Goal: Transaction & Acquisition: Purchase product/service

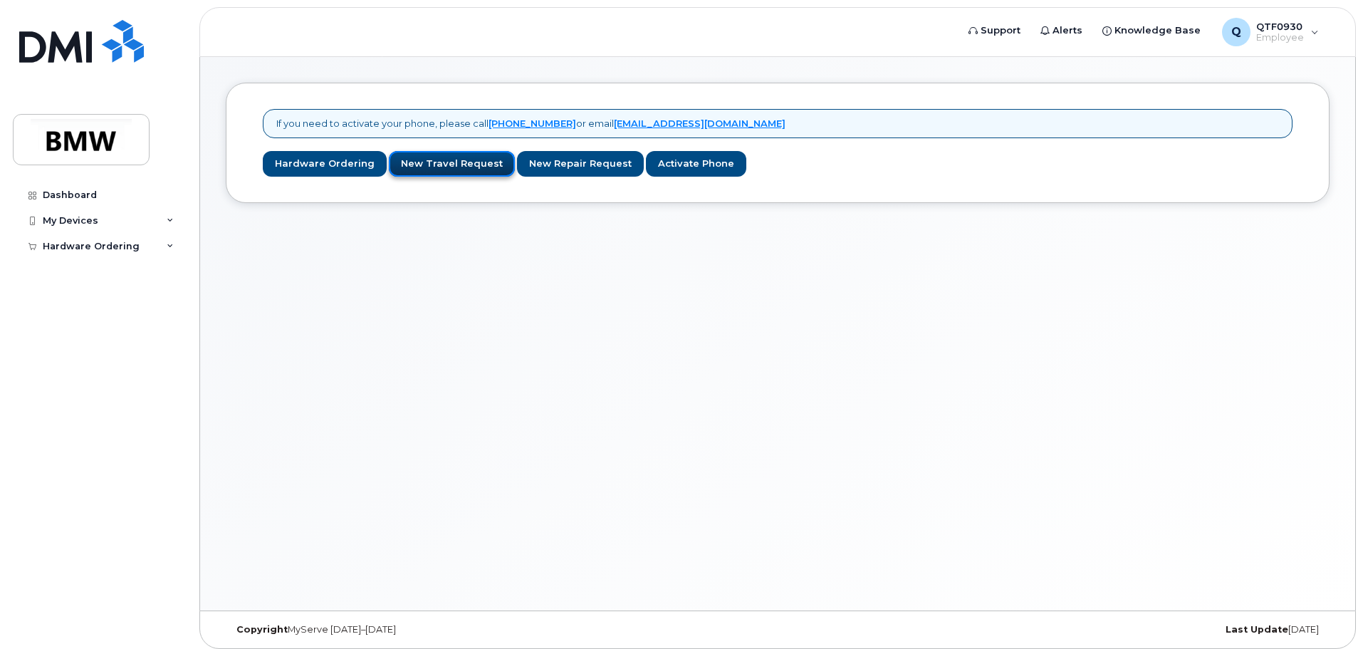
click at [434, 163] on link "New Travel Request" at bounding box center [452, 164] width 126 height 26
click at [303, 168] on link "Hardware Ordering" at bounding box center [325, 164] width 124 height 26
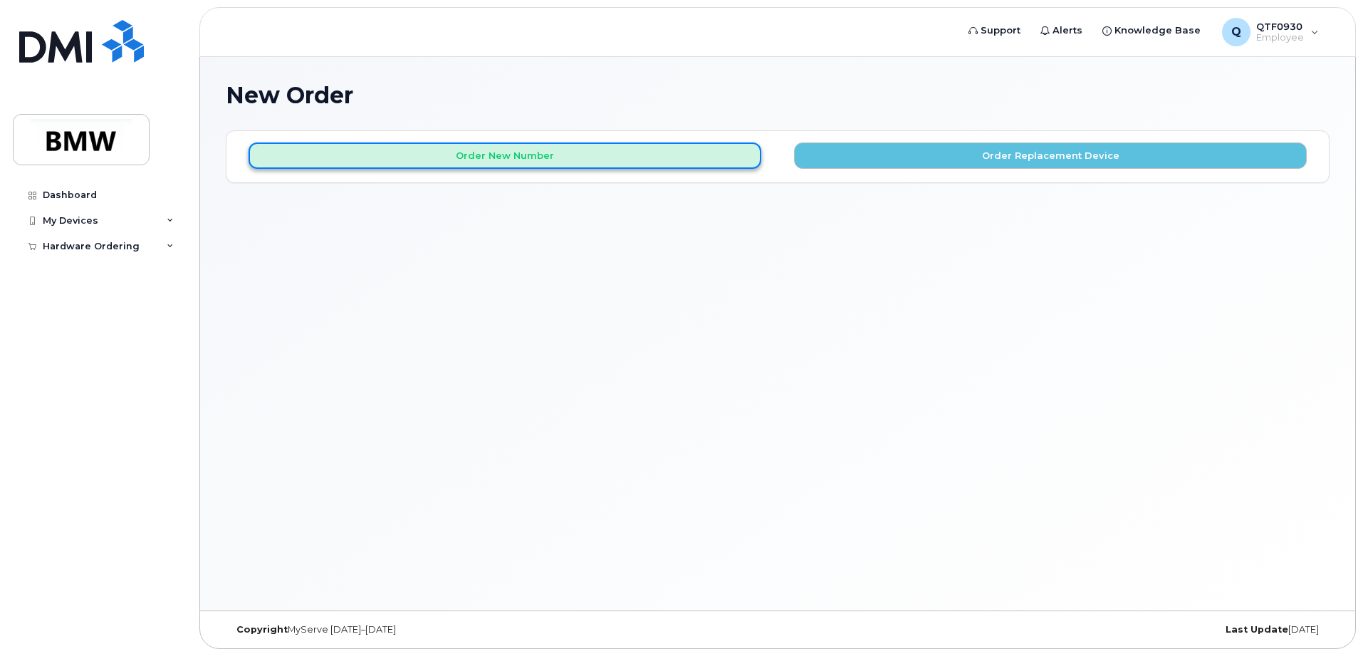
click at [661, 166] on button "Order New Number" at bounding box center [505, 155] width 513 height 26
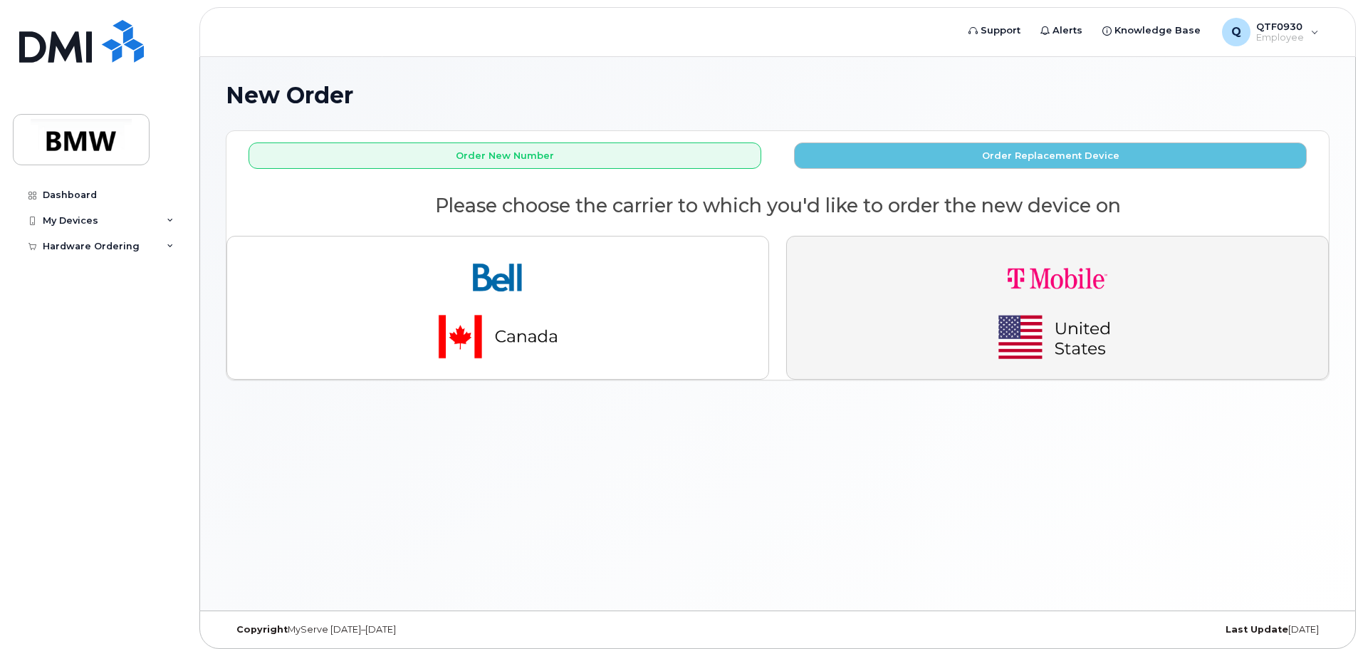
click at [872, 294] on button "button" at bounding box center [1057, 308] width 543 height 144
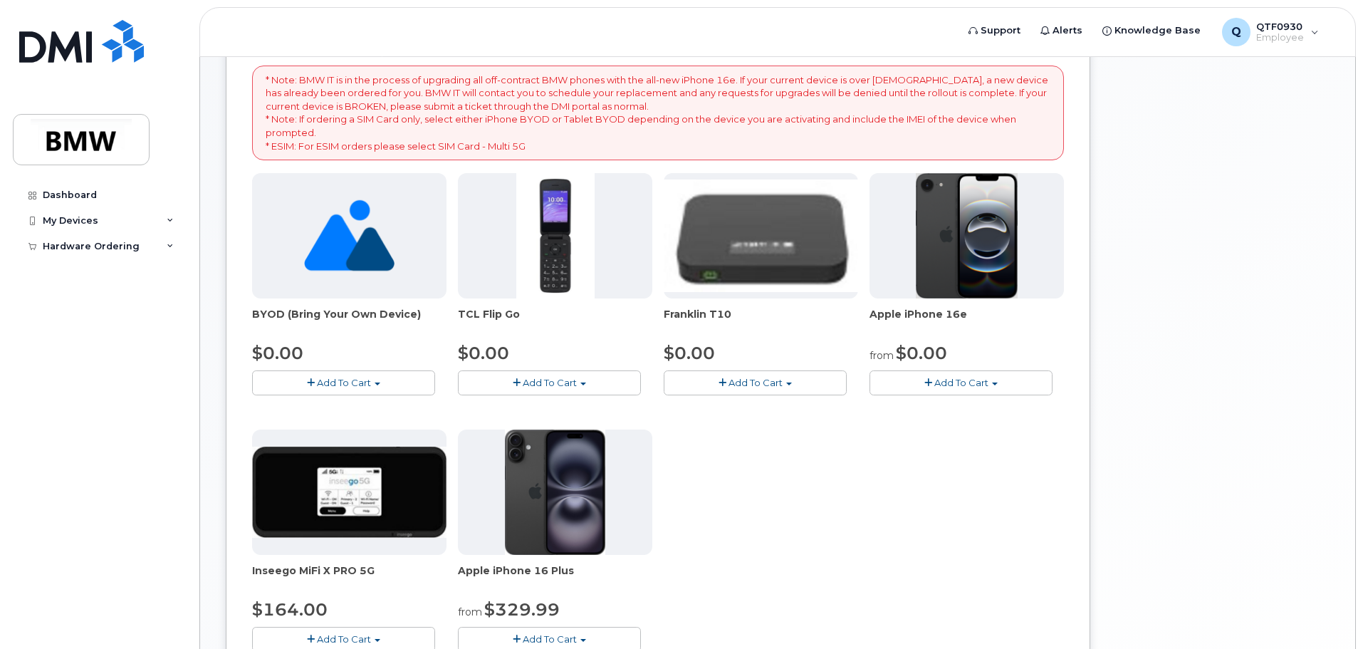
scroll to position [214, 0]
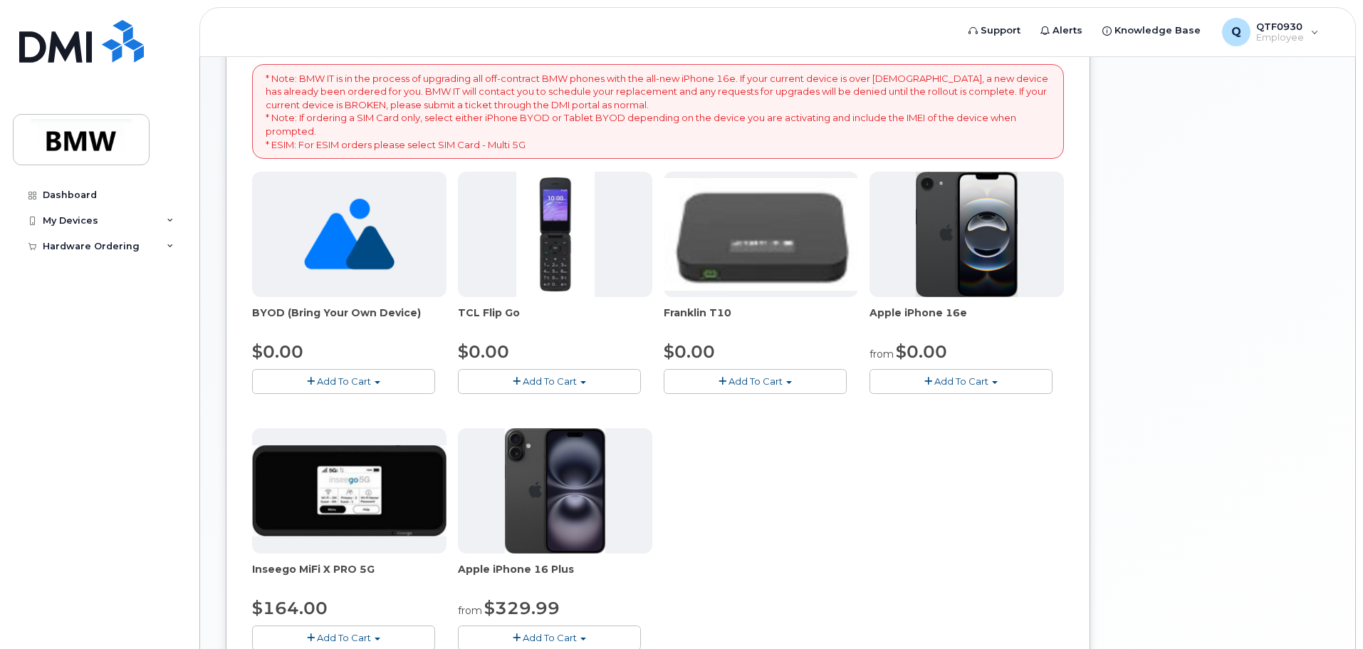
click at [935, 381] on span "Add To Cart" at bounding box center [961, 380] width 54 height 11
click at [929, 410] on link "$0.00 - 30 Month Activation (128GB)" at bounding box center [975, 408] width 205 height 18
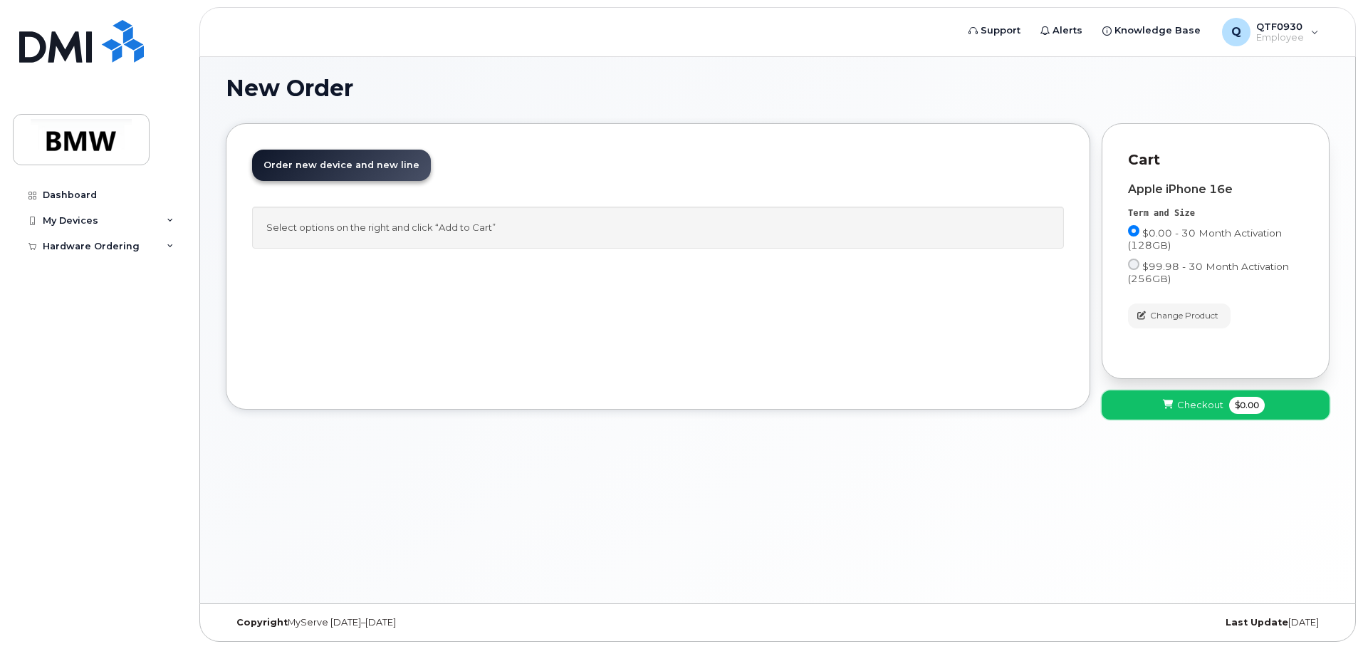
click at [1171, 405] on icon at bounding box center [1168, 404] width 10 height 9
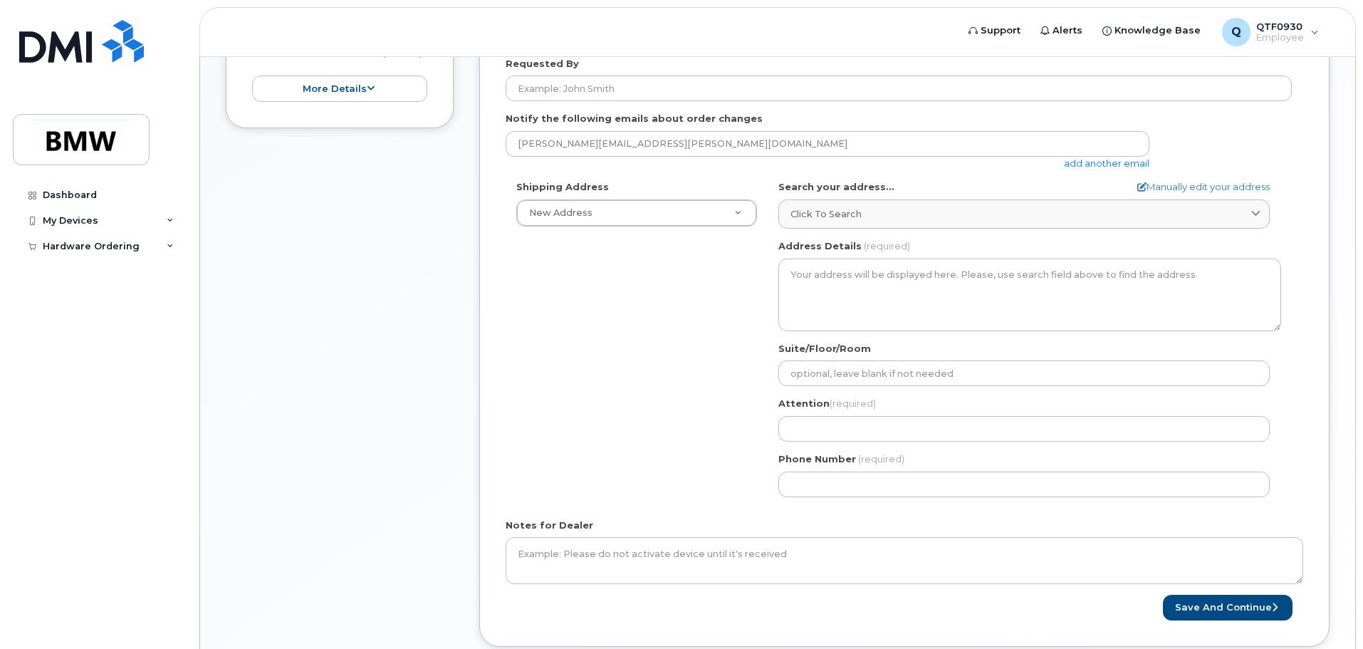
scroll to position [356, 0]
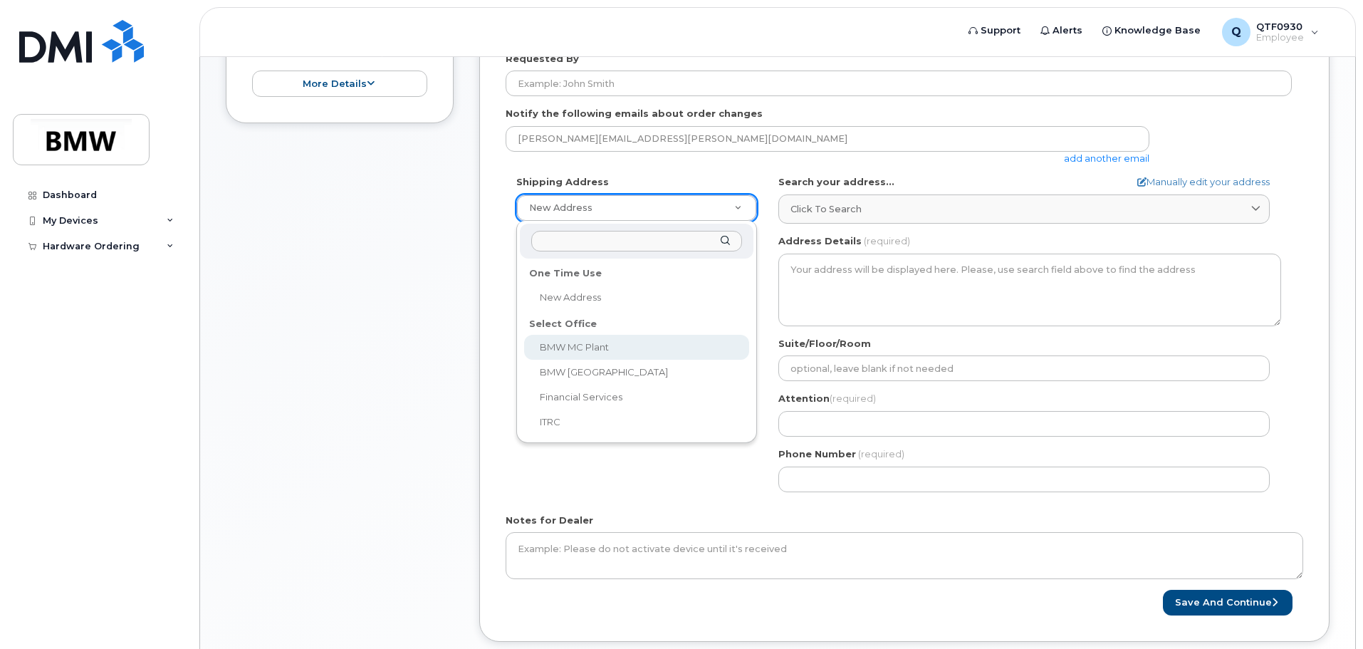
select select
type textarea "1400 Highway 101 S GREER SC 29651-6731 UNITED STATES Greer South Carolina 29651…"
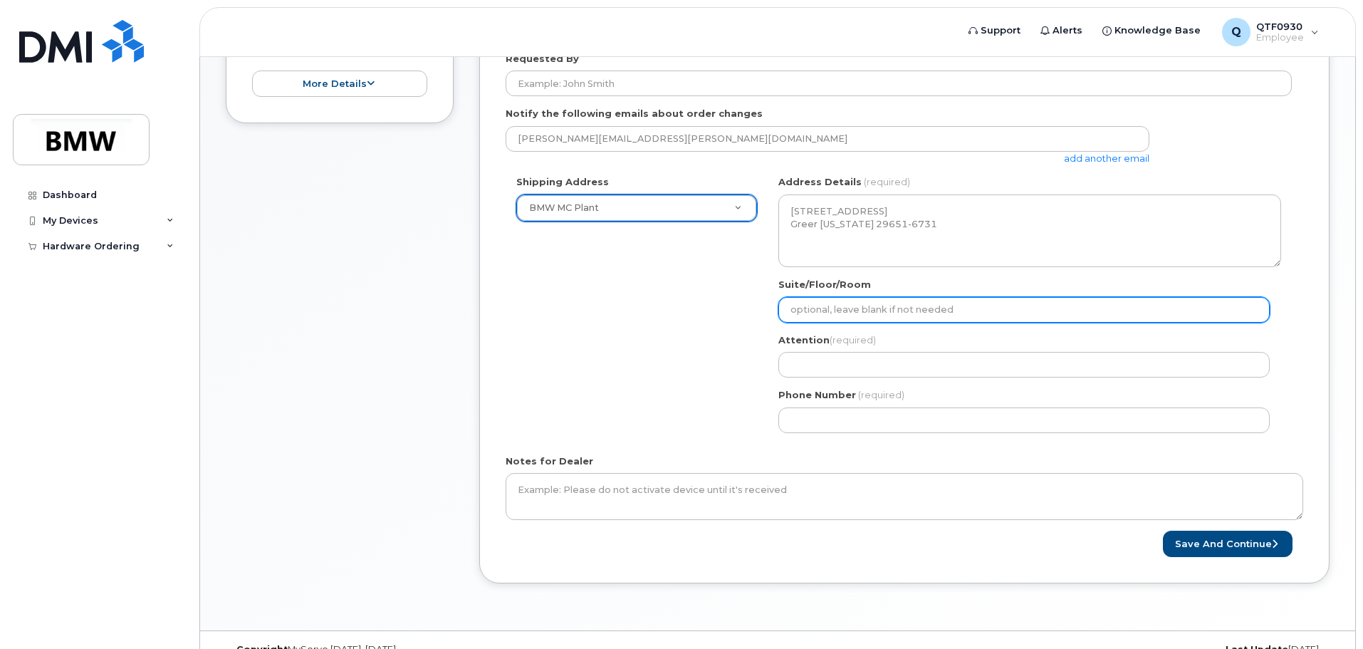
click at [840, 313] on input "Suite/Floor/Room" at bounding box center [1023, 310] width 491 height 26
select select
type input "T"
select select
type input "Te"
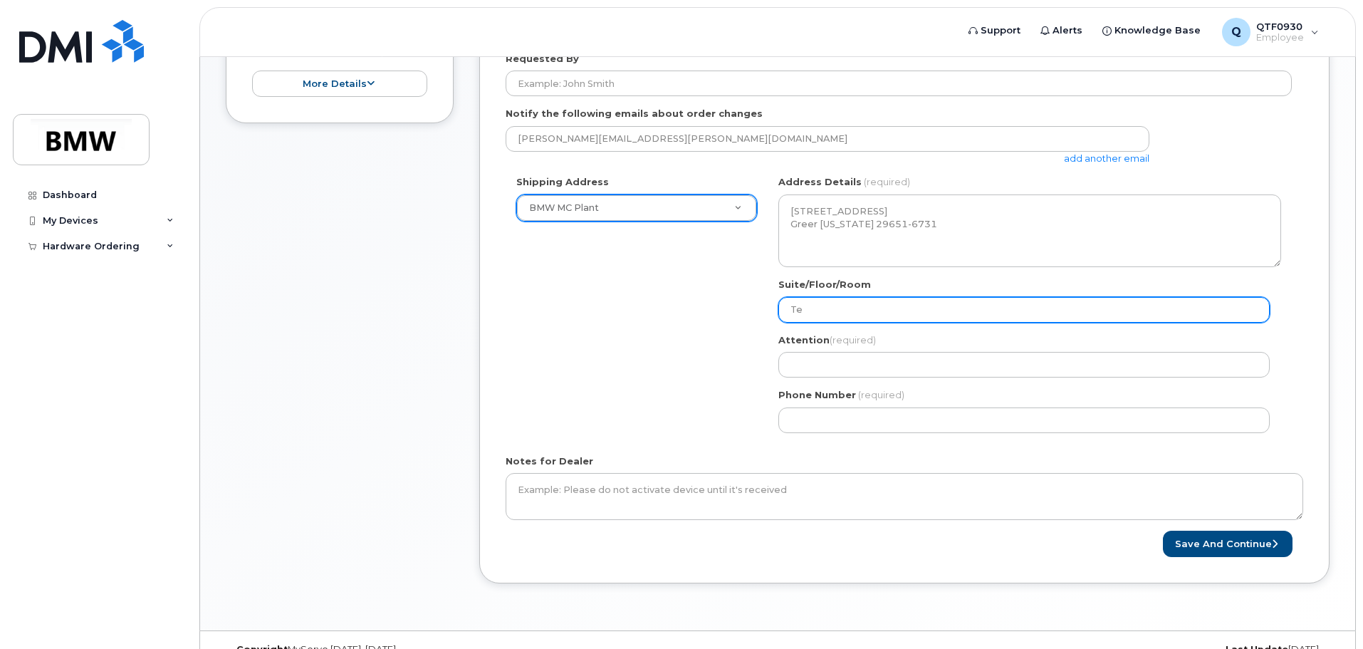
select select
type input "Tea"
select select
type input "Team"
select select
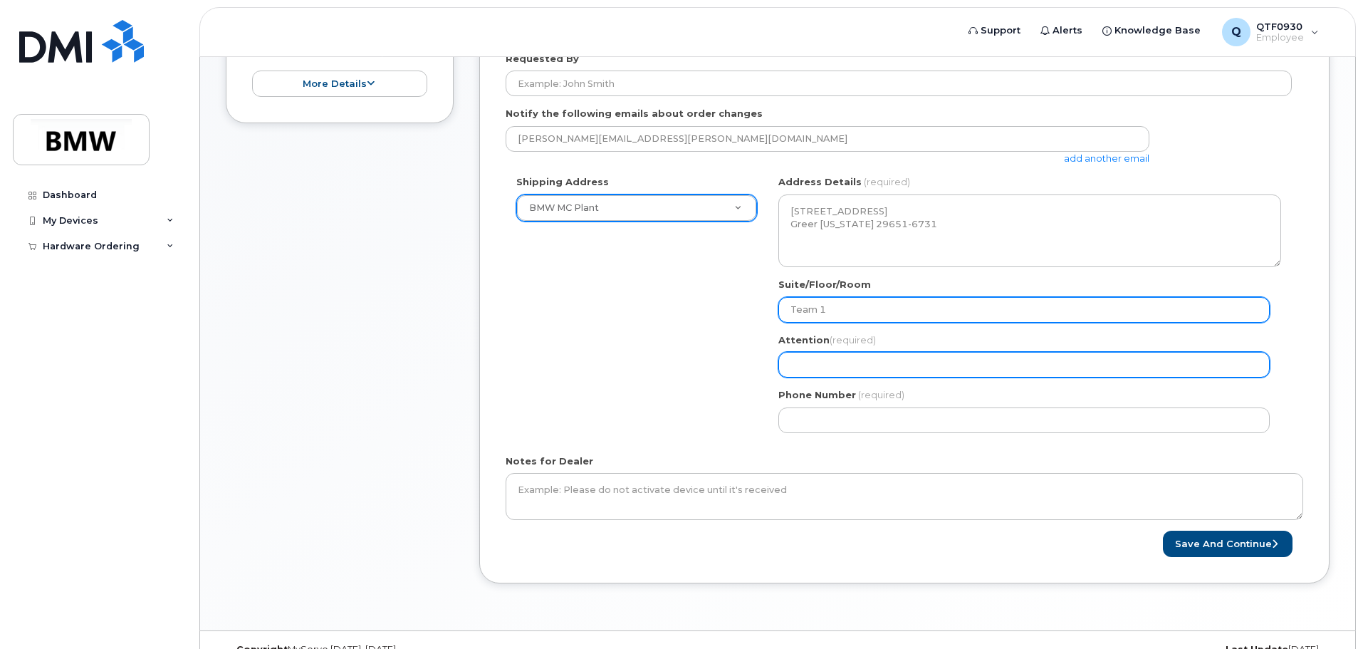
type input "Team 1"
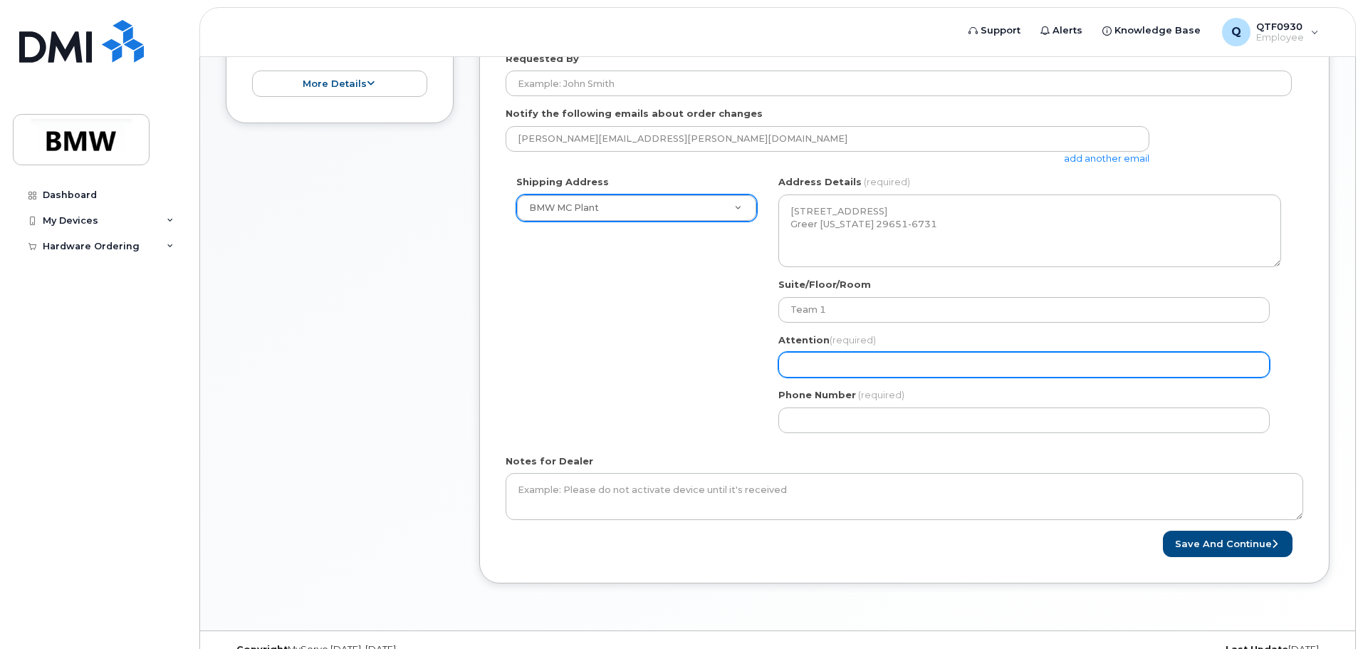
click at [830, 365] on input "Attention (required)" at bounding box center [1023, 365] width 491 height 26
select select
type input "E"
select select
type input "Ed"
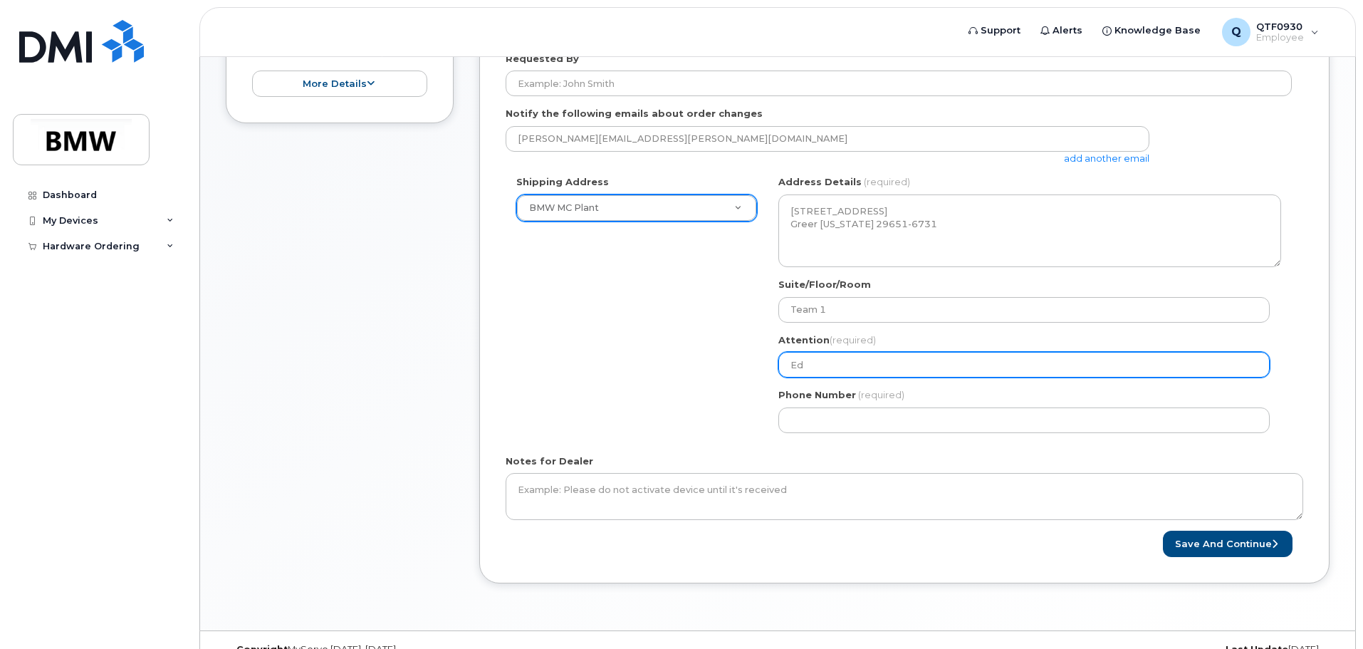
select select
type input "Ed B"
select select
type input "Ed Bi"
select select
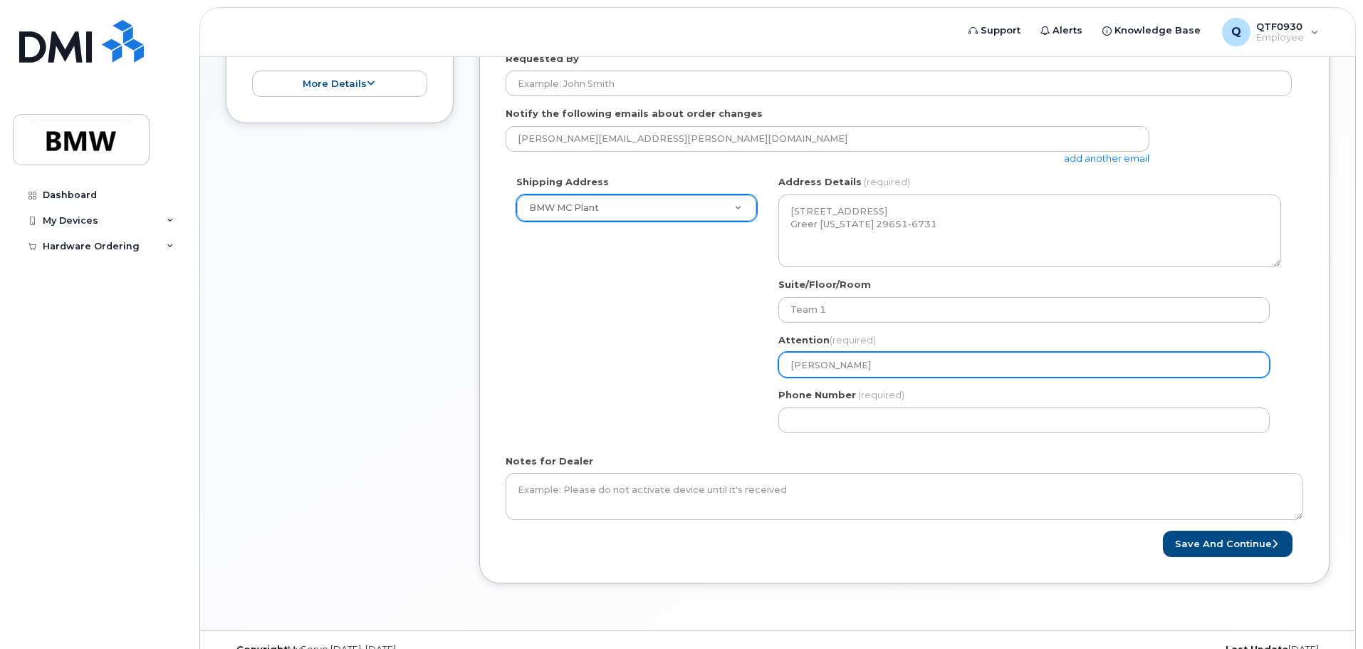
type input "Ed Bis"
select select
type input "Ed Bish"
select select
type input "Ed Bisho"
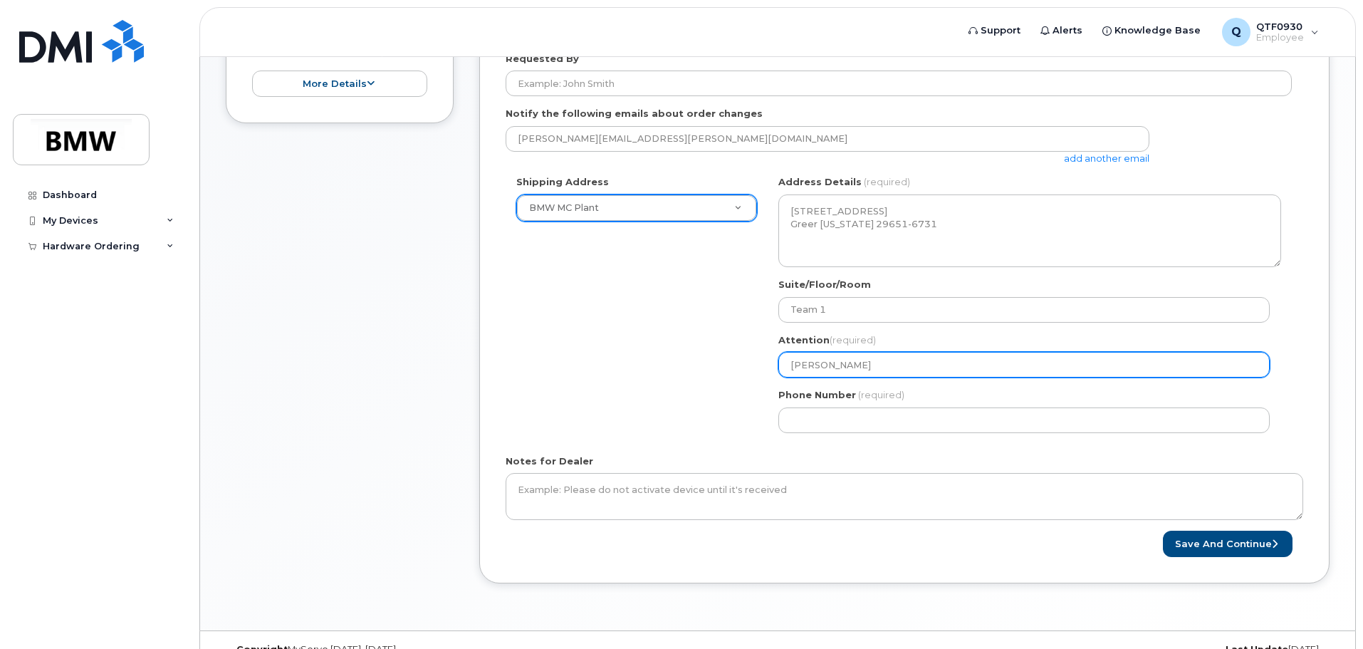
select select
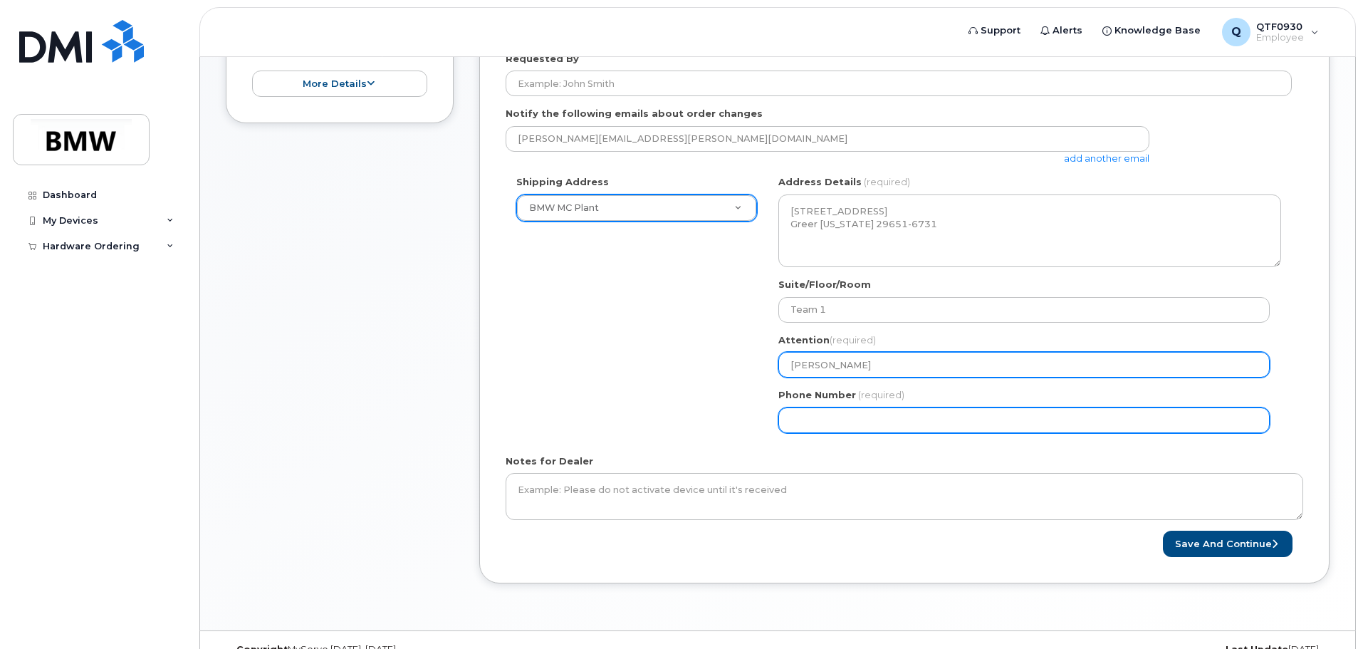
type input "Ed Bishop"
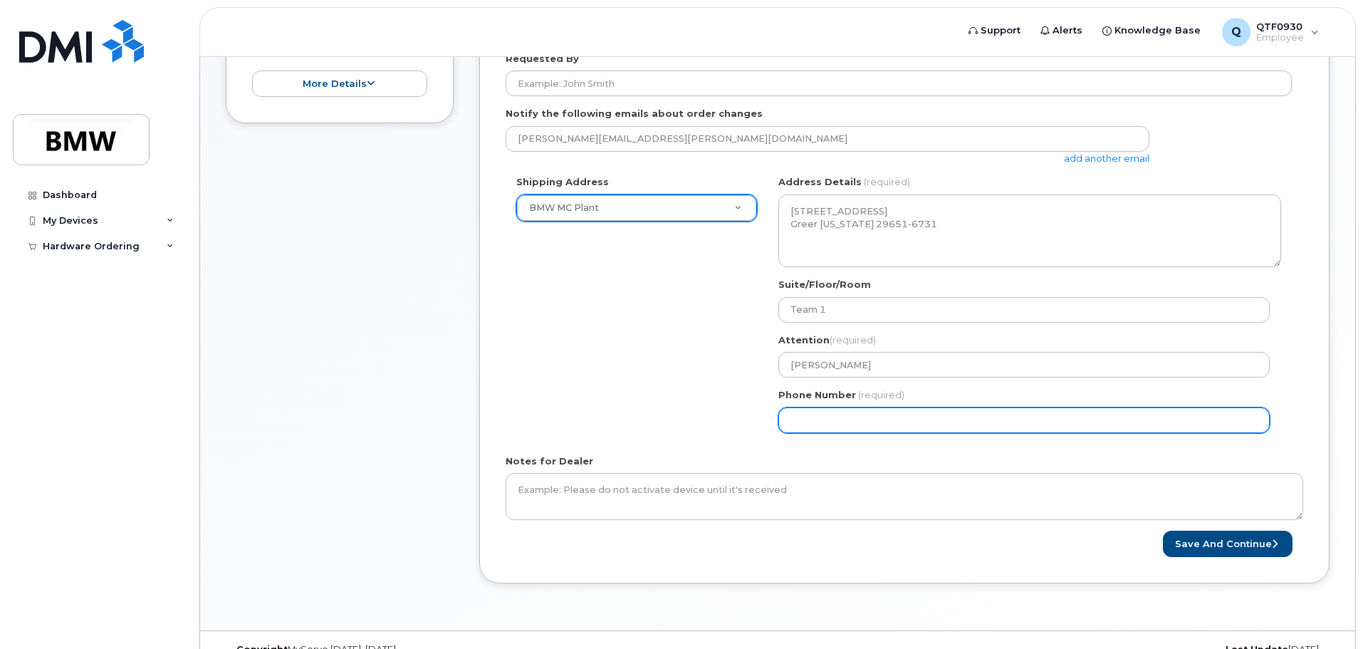
click at [826, 420] on input "Phone Number" at bounding box center [1023, 420] width 491 height 26
type input "1"
select select
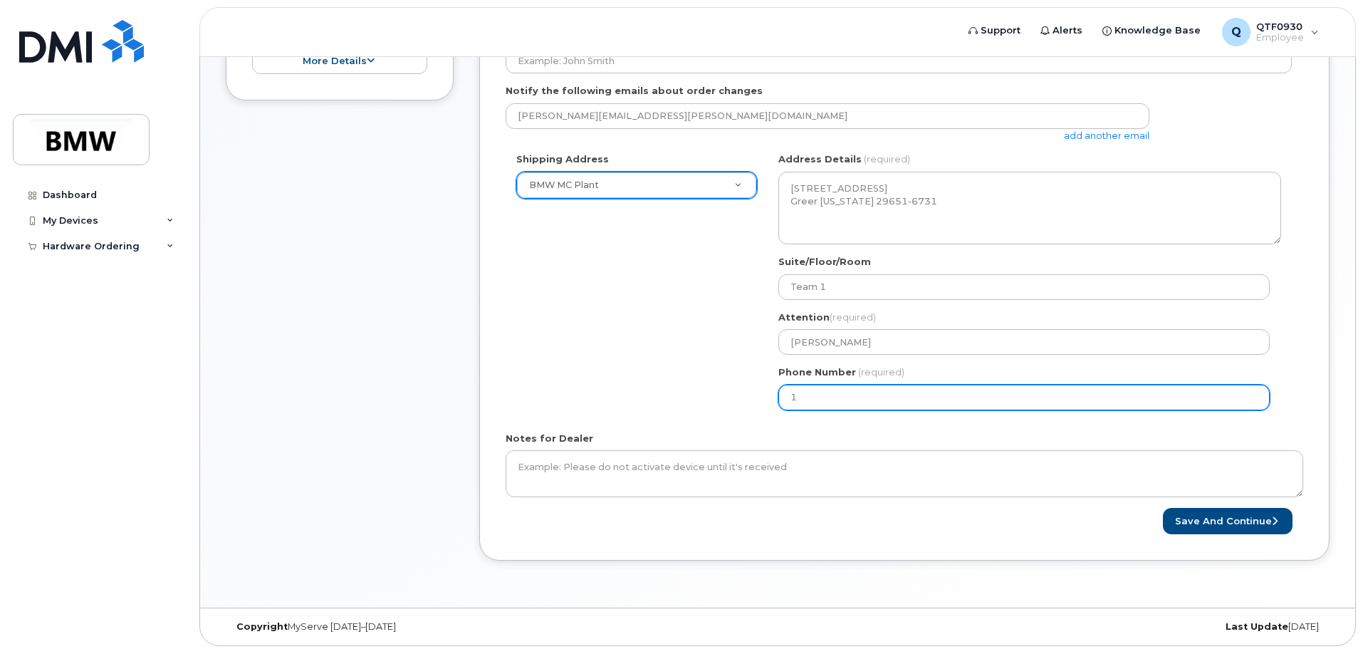
scroll to position [383, 0]
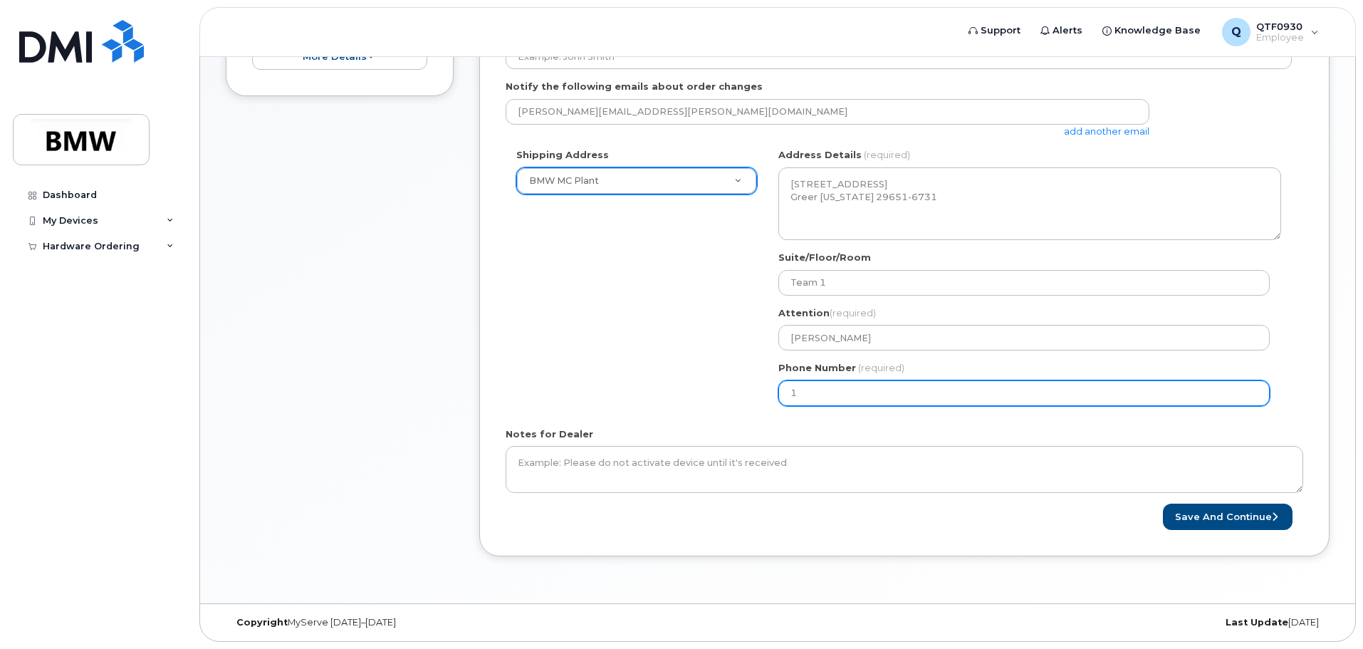
click at [830, 397] on input "1" at bounding box center [1023, 393] width 491 height 26
type input "864906582"
select select
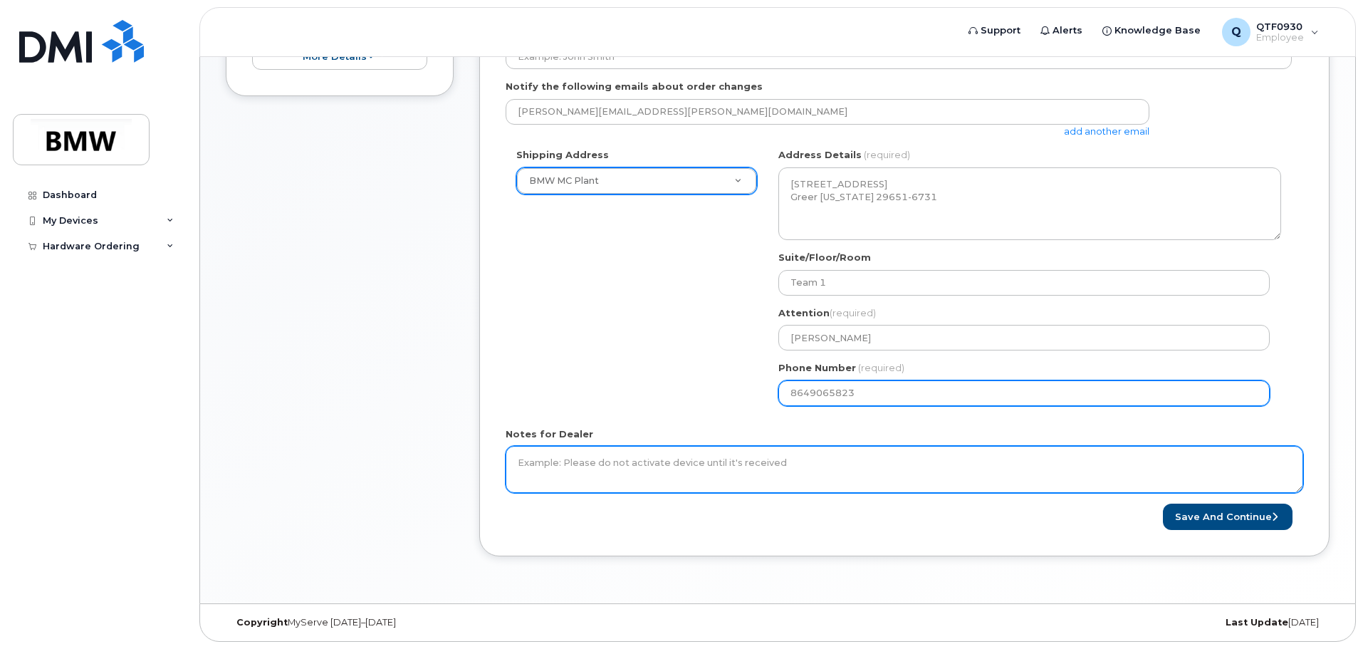
type input "8649065823"
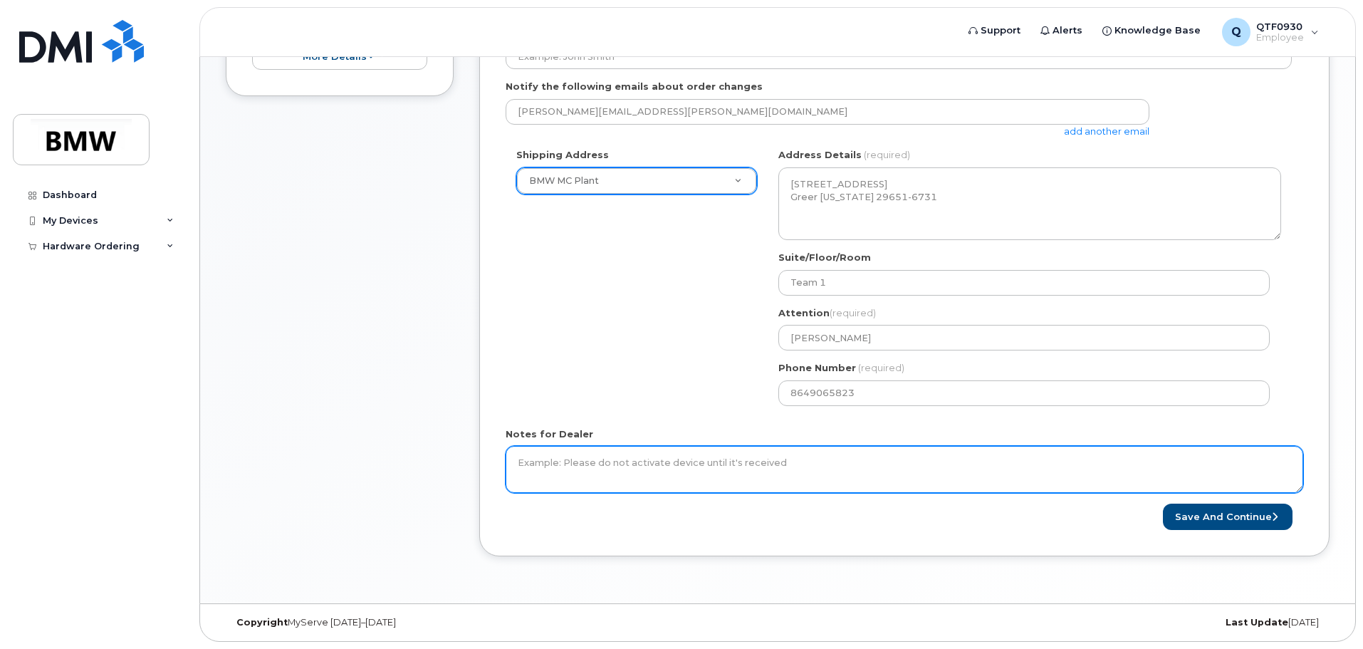
click at [682, 467] on textarea "Notes for Dealer" at bounding box center [905, 469] width 798 height 47
type textarea "Team 1 Hall 50"
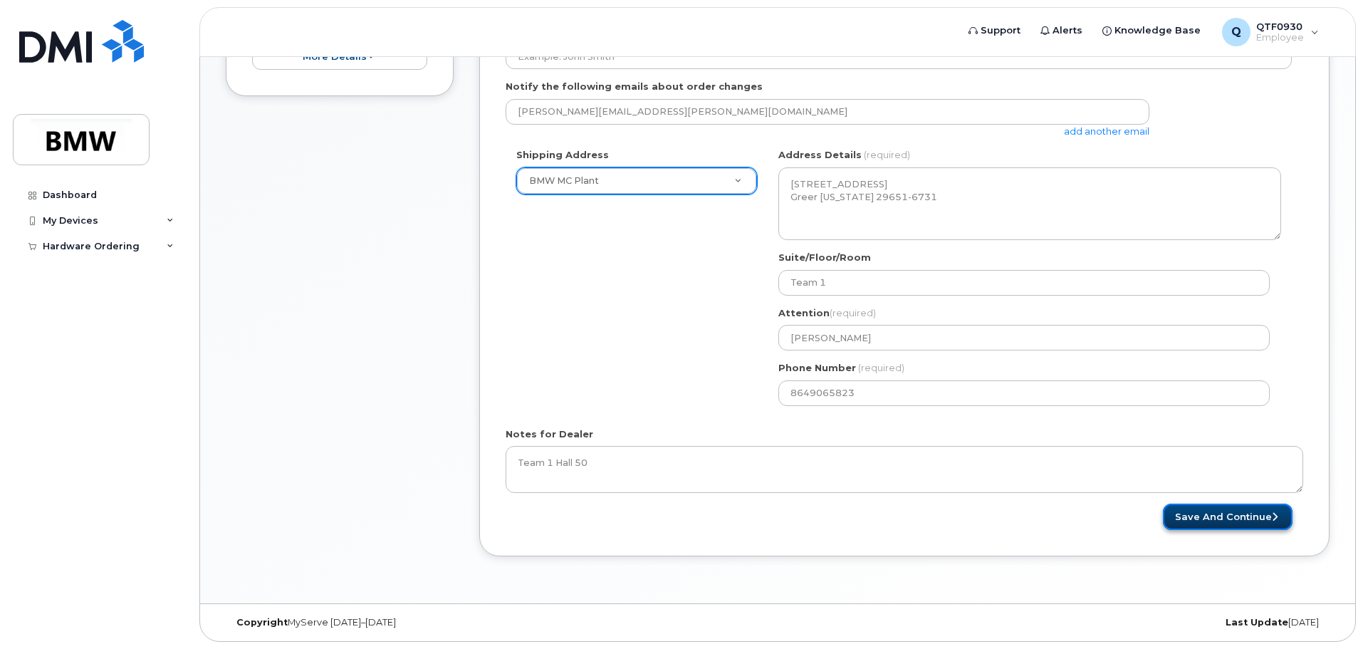
click at [1248, 516] on button "Save and Continue" at bounding box center [1228, 517] width 130 height 26
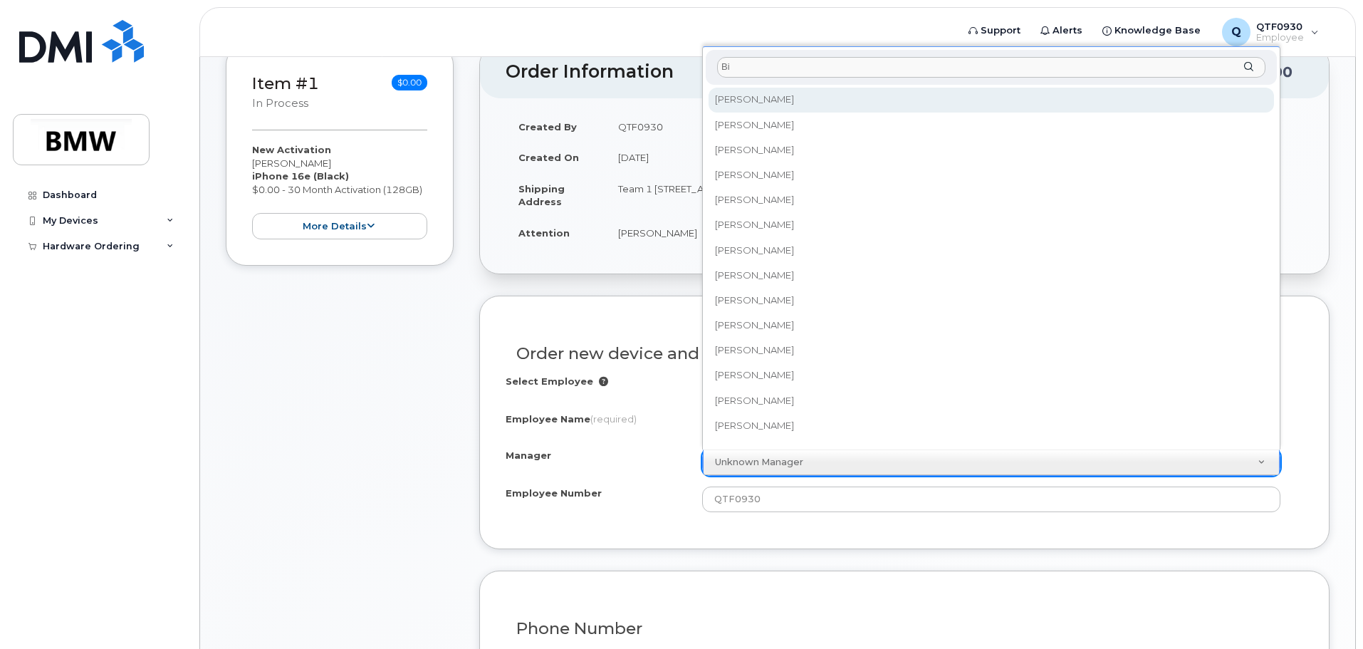
type input "B"
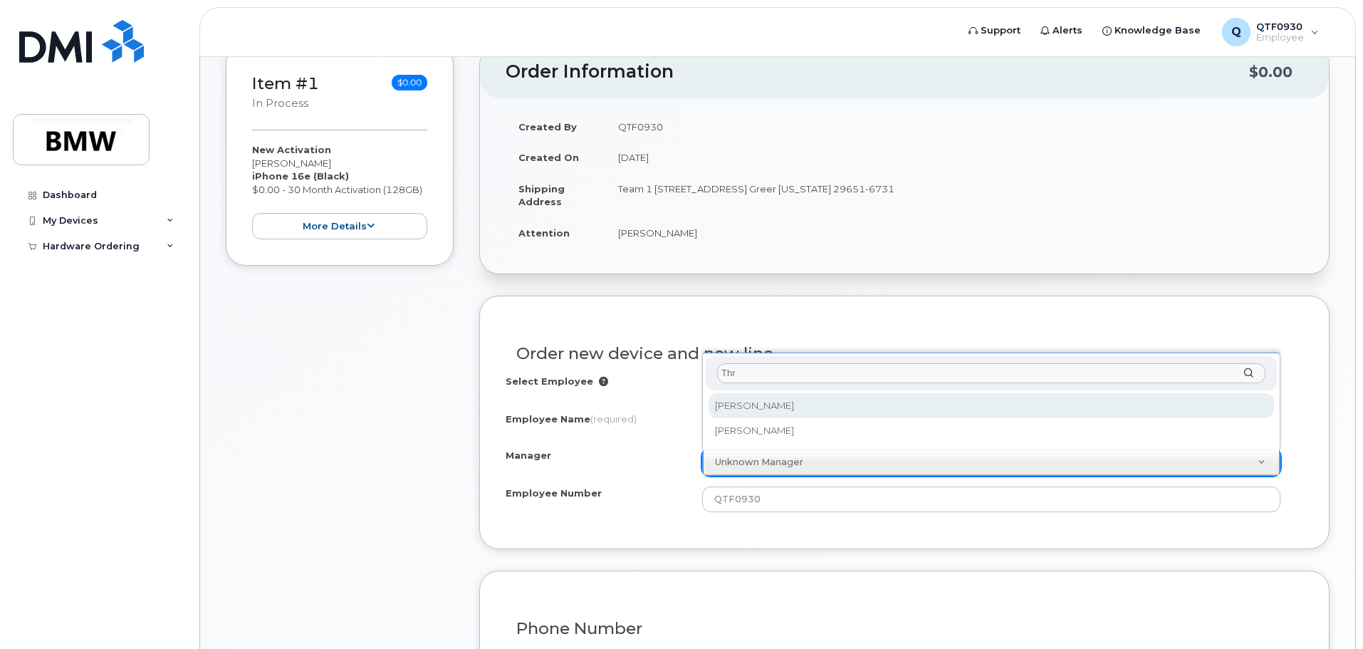
type input "Thr"
select select "1898617"
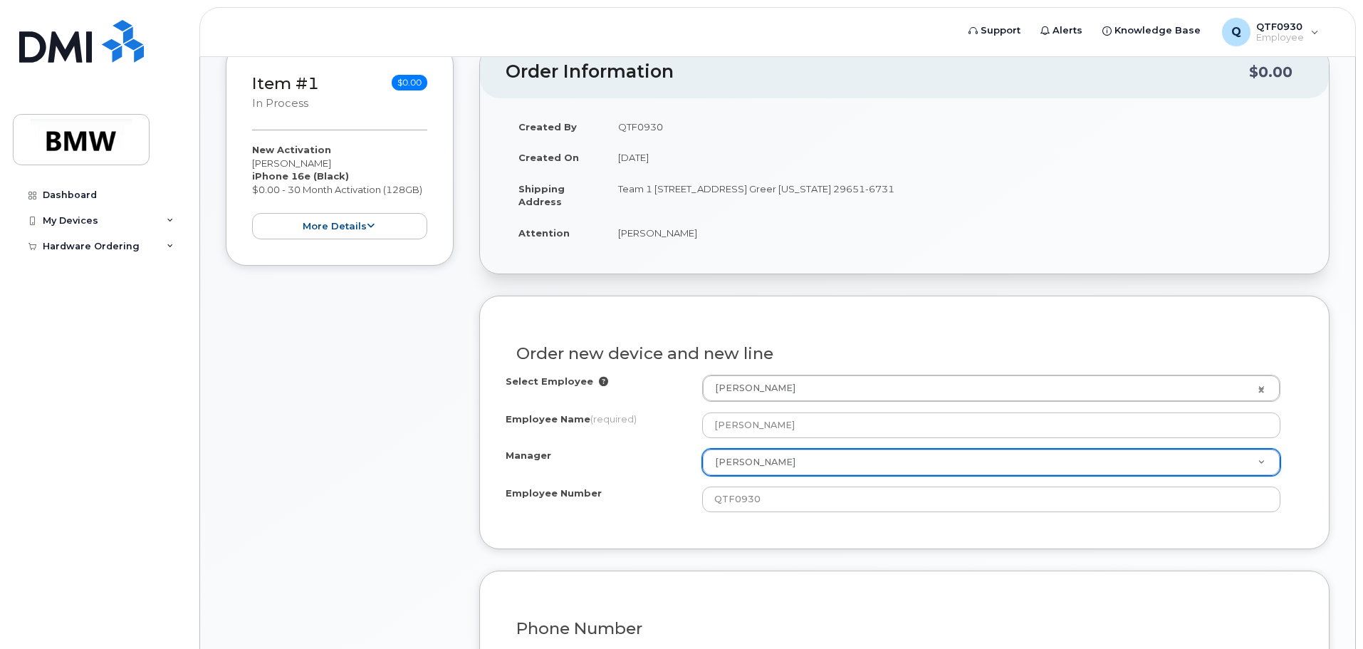
click at [647, 441] on div "Select Employee Jamora Williams 2747199 Employee Name (required) Jamora William…" at bounding box center [905, 443] width 798 height 137
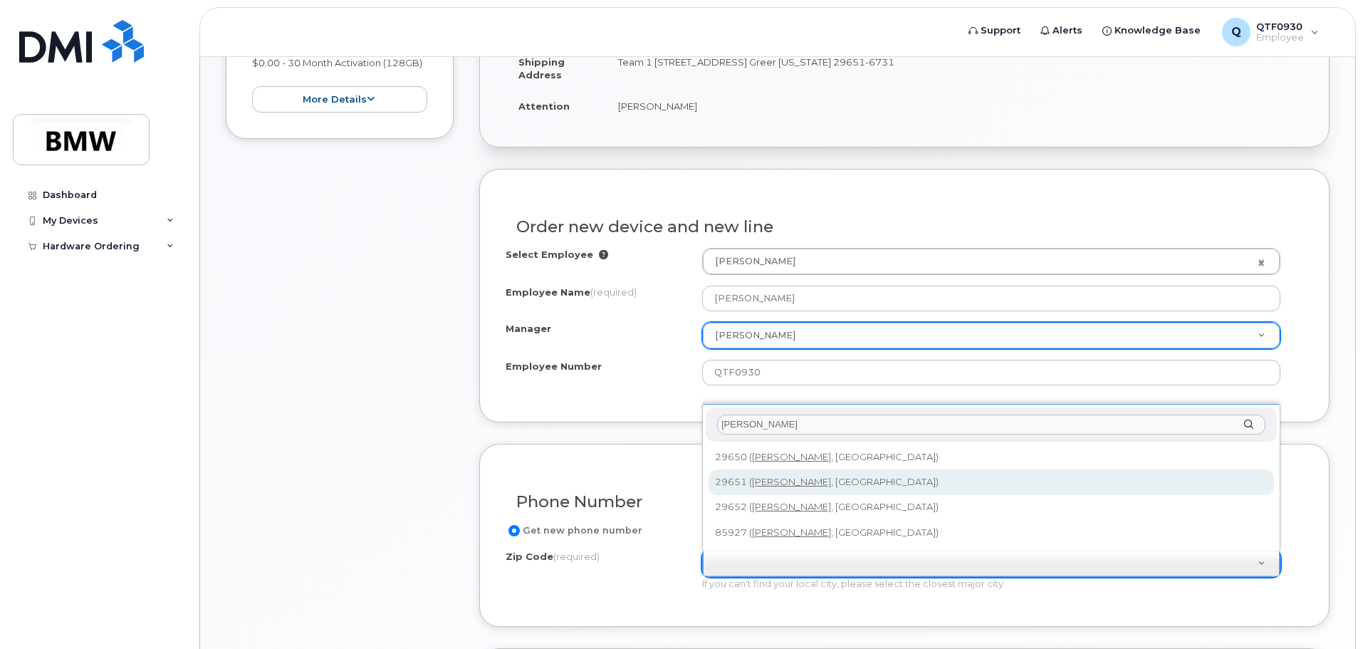
scroll to position [570, 0]
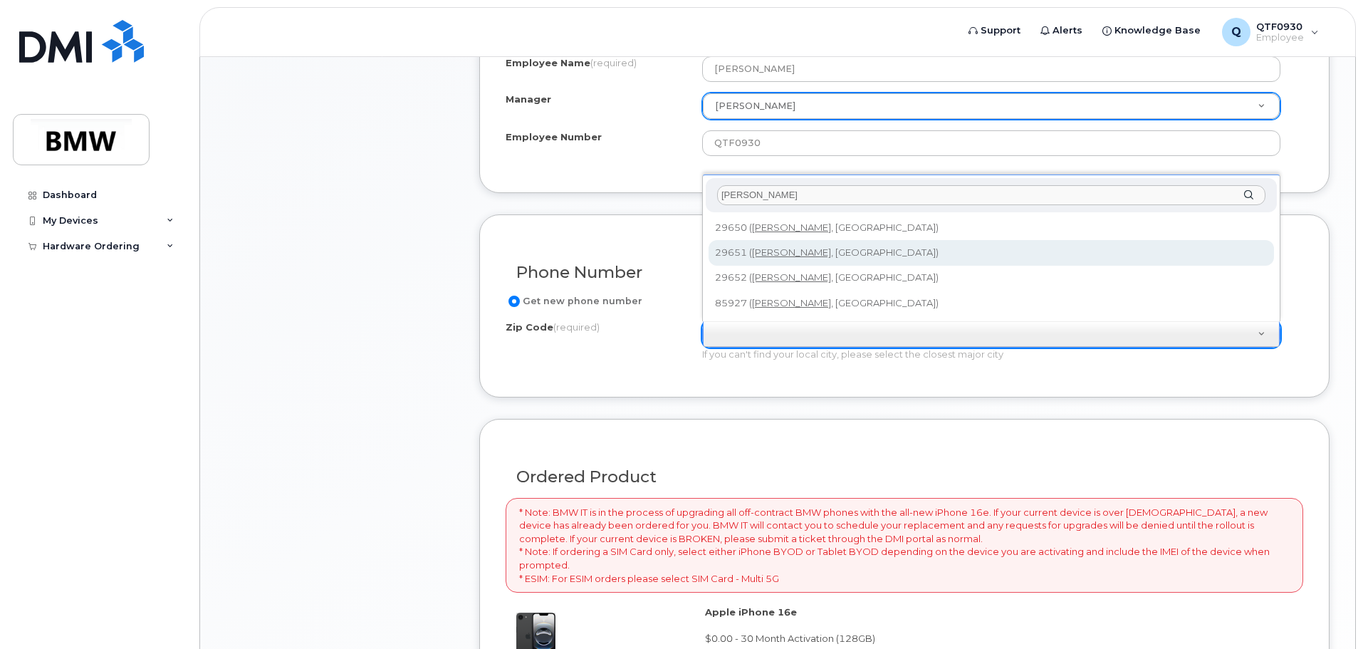
type input "Greer"
type input "29651 (Greer, SC)"
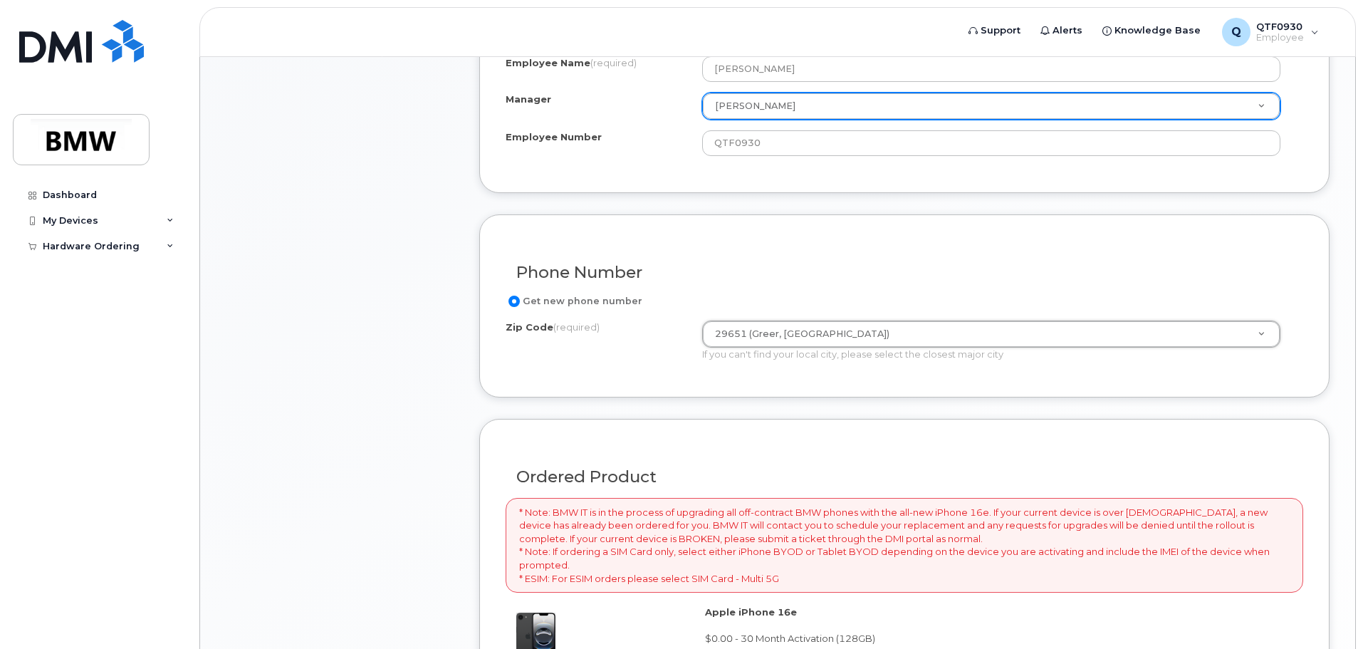
click at [422, 301] on div "Item #1 in process $0.00 New Activation Jamora Williams iPhone 16e (Black) $0.0…" at bounding box center [340, 314] width 228 height 1251
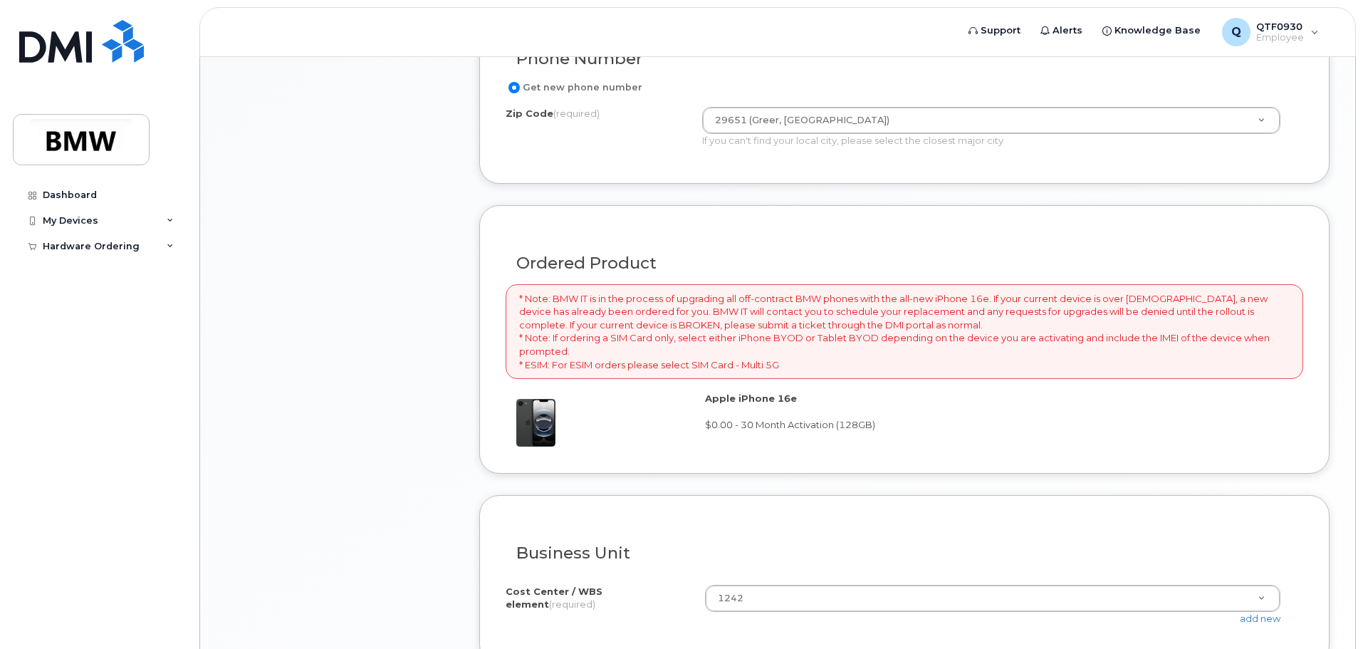
scroll to position [931, 0]
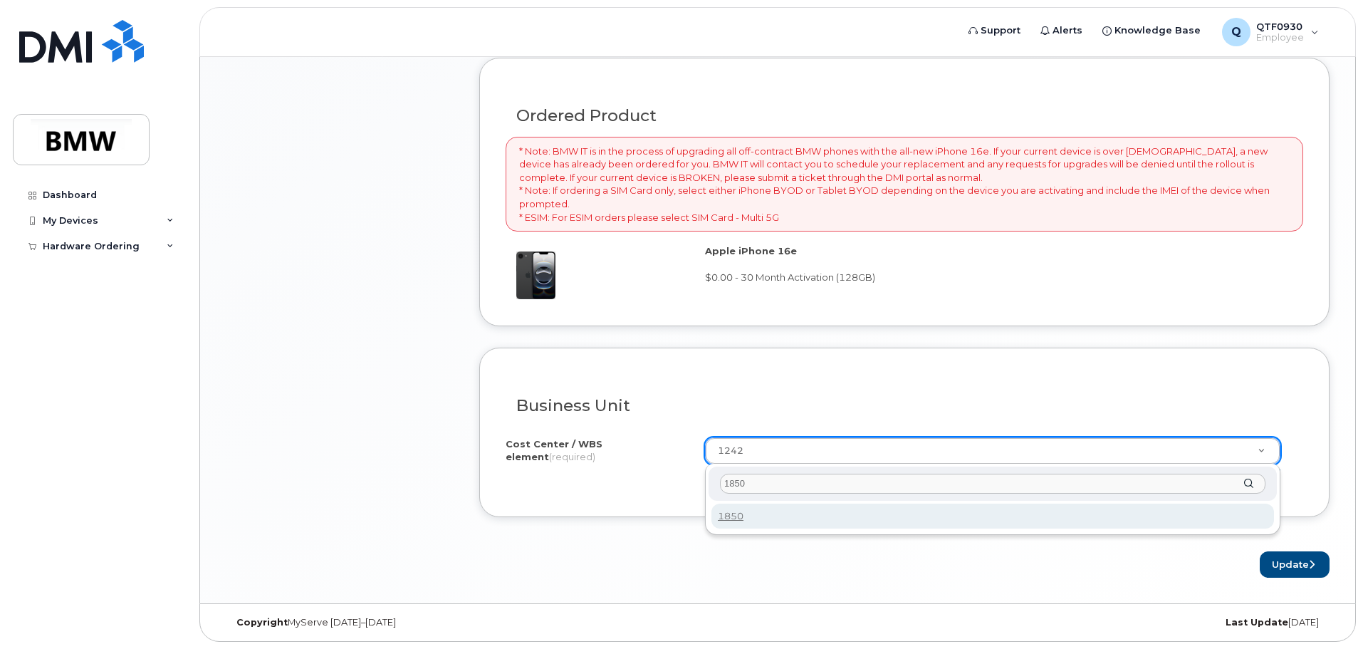
type input "1850"
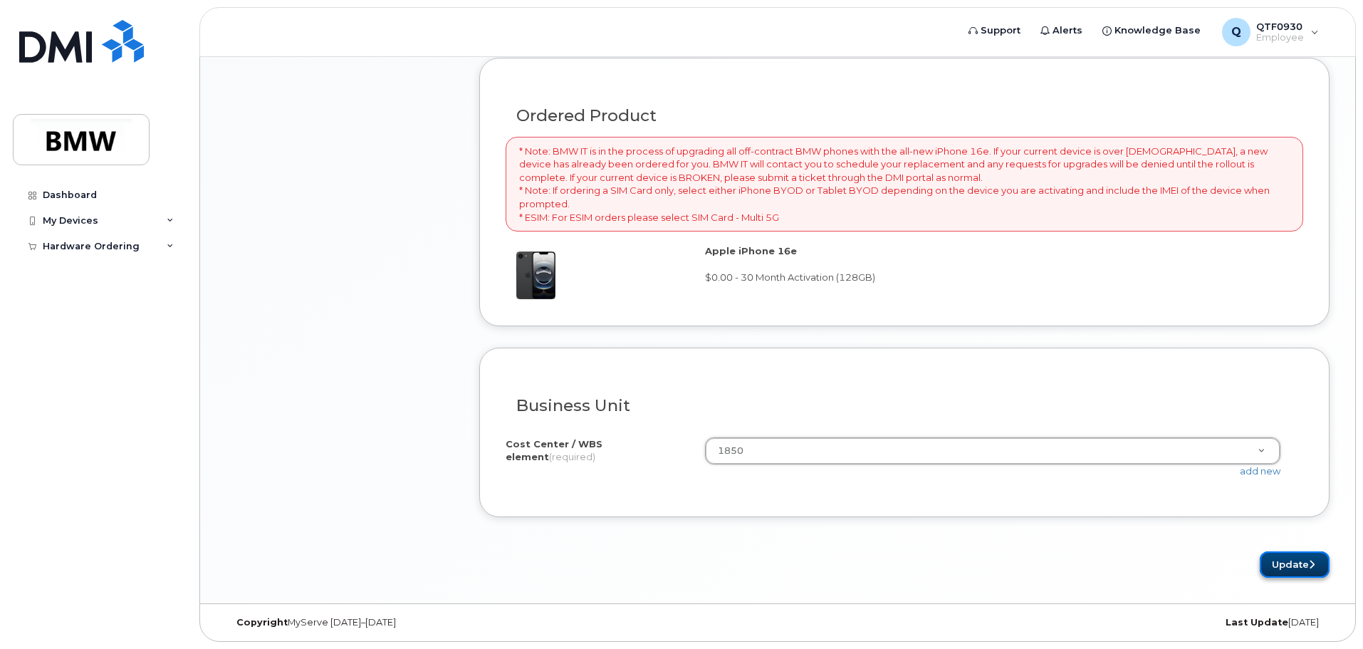
click at [1280, 562] on button "Update" at bounding box center [1295, 564] width 70 height 26
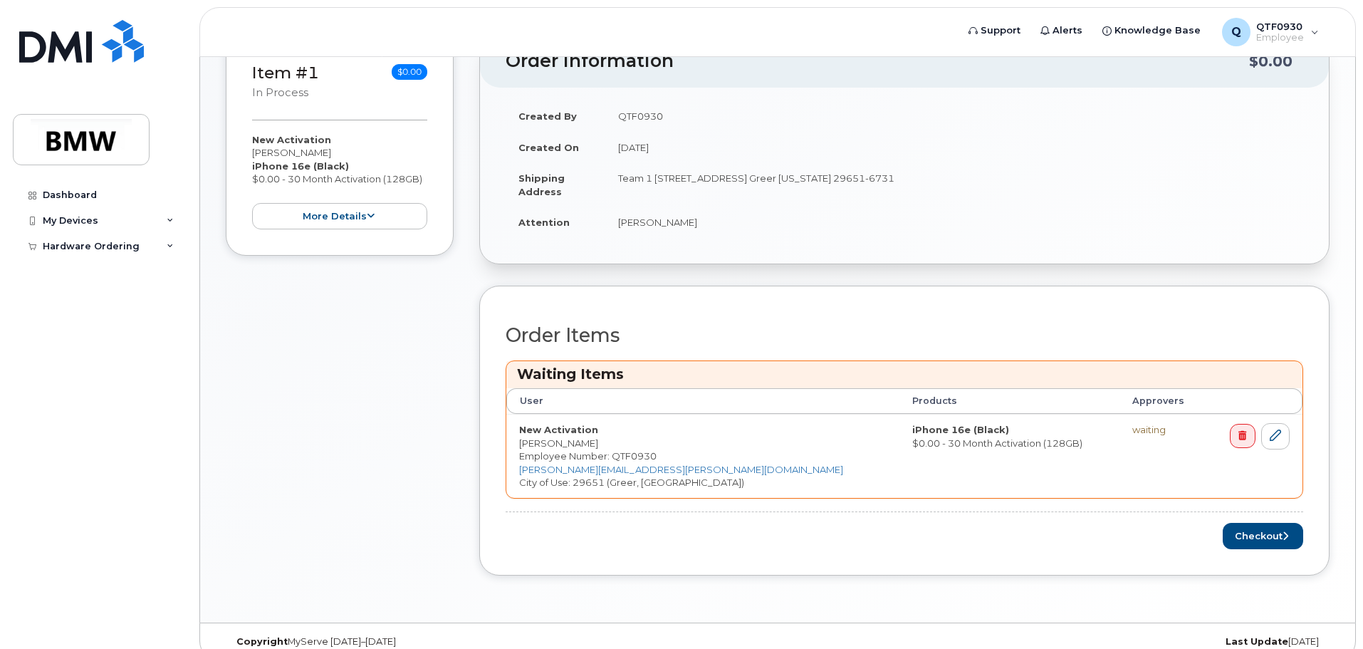
scroll to position [304, 0]
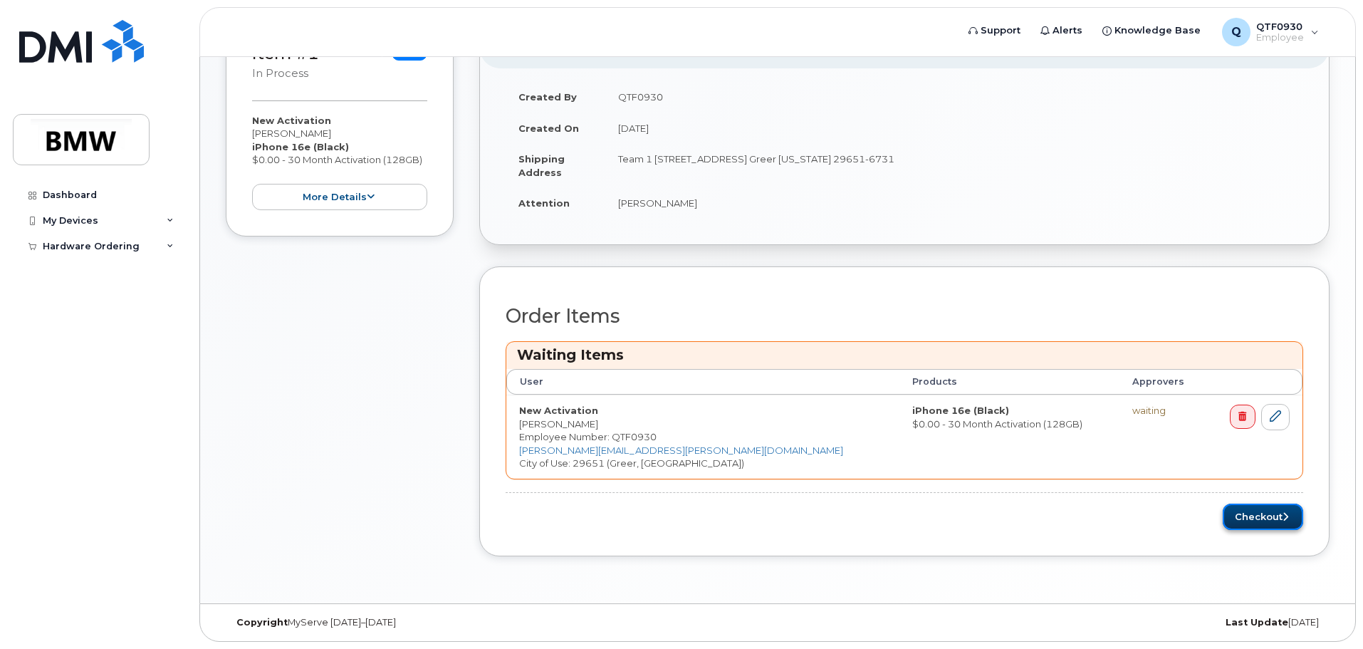
click at [1254, 513] on button "Checkout" at bounding box center [1263, 517] width 80 height 26
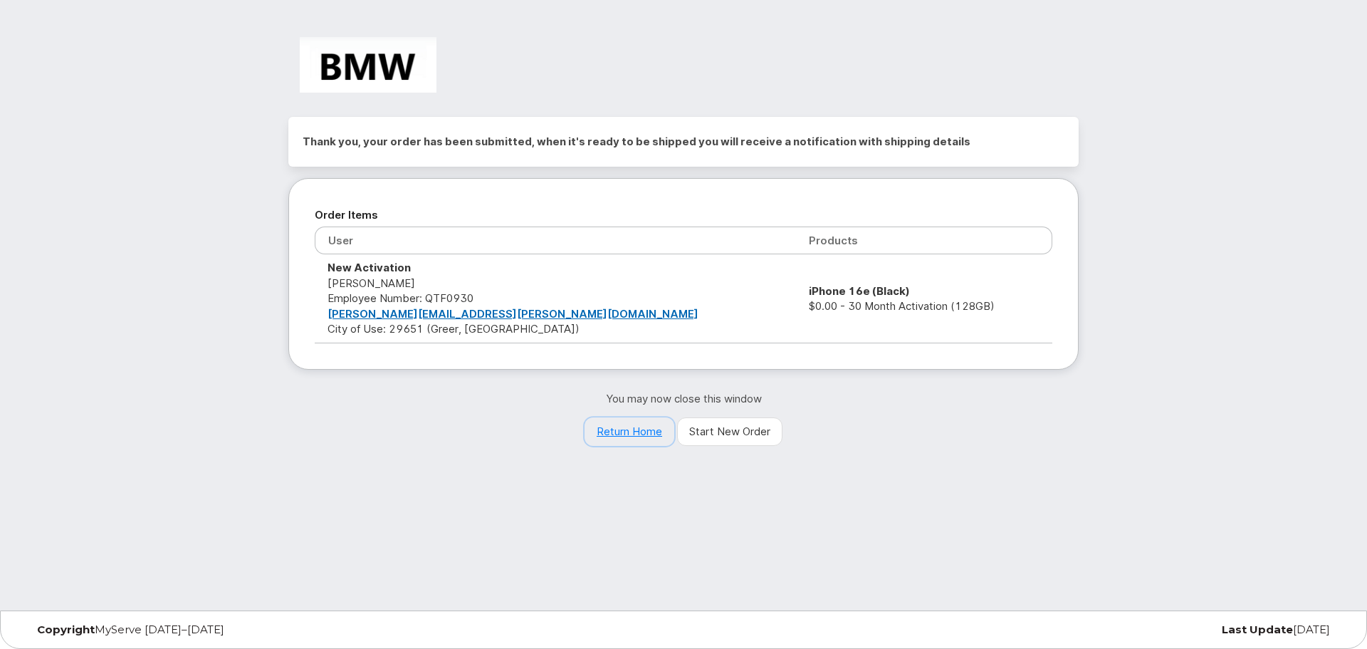
click at [630, 437] on link "Return Home" at bounding box center [630, 431] width 90 height 28
